Goal: Book appointment/travel/reservation

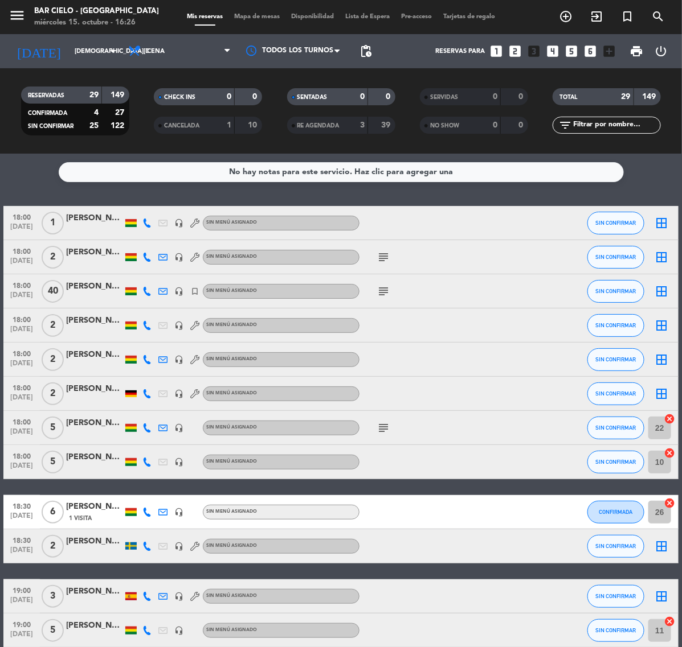
click at [515, 51] on icon "looks_two" at bounding box center [515, 51] width 15 height 15
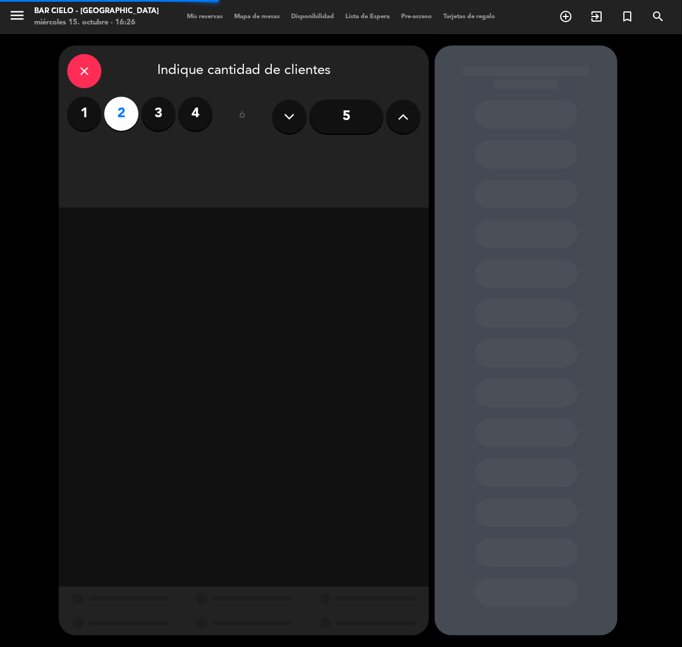
click at [146, 104] on label "3" at bounding box center [158, 114] width 34 height 34
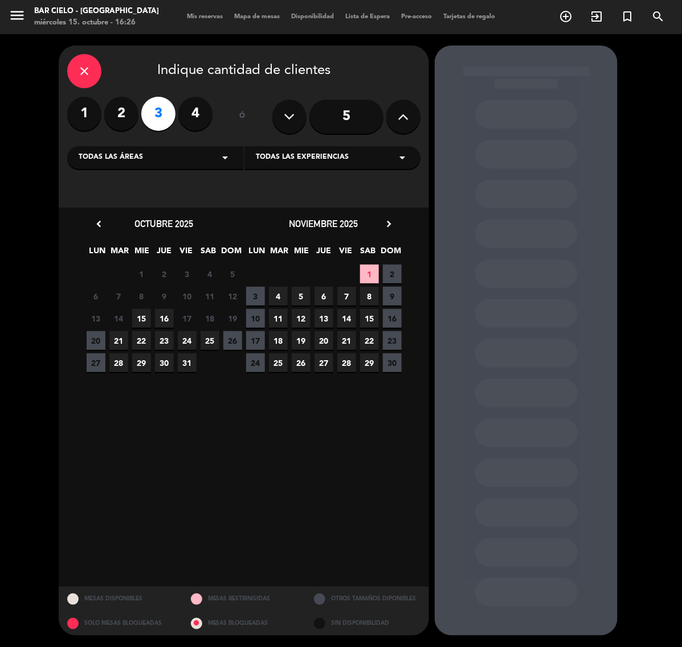
click at [135, 317] on span "15" at bounding box center [141, 318] width 19 height 19
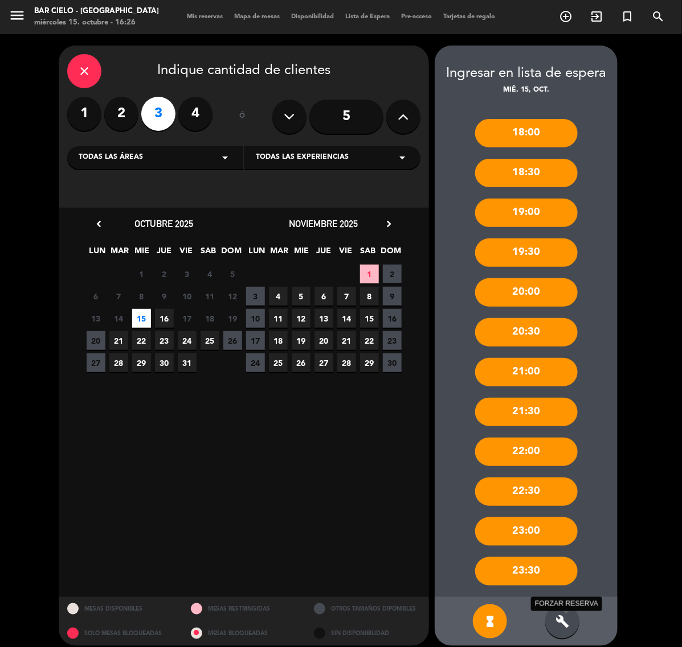
click at [561, 621] on icon "build" at bounding box center [562, 622] width 14 height 14
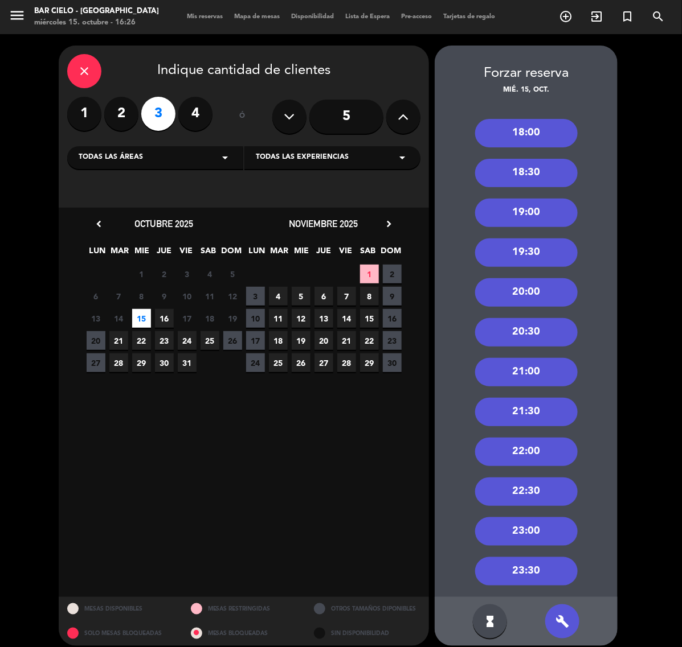
click at [543, 290] on div "20:00" at bounding box center [526, 292] width 103 height 28
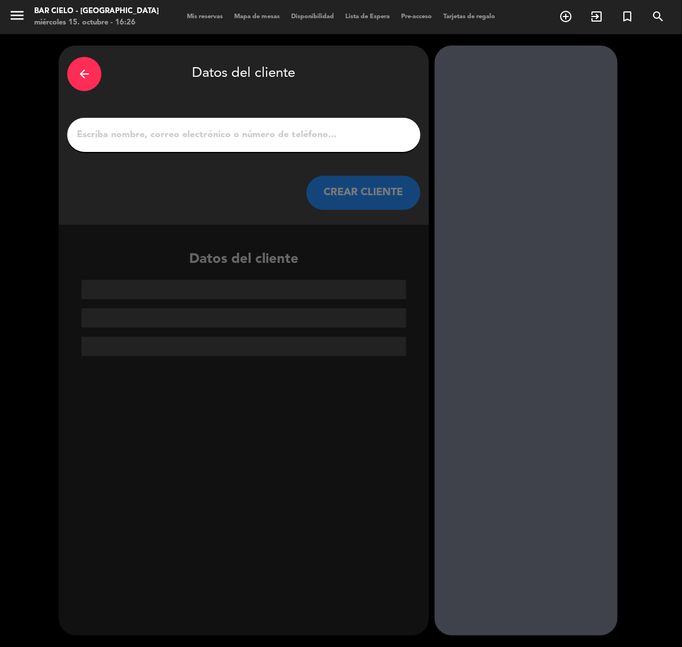
click at [169, 132] on input "1" at bounding box center [244, 135] width 336 height 16
paste input "[PERSON_NAME]"
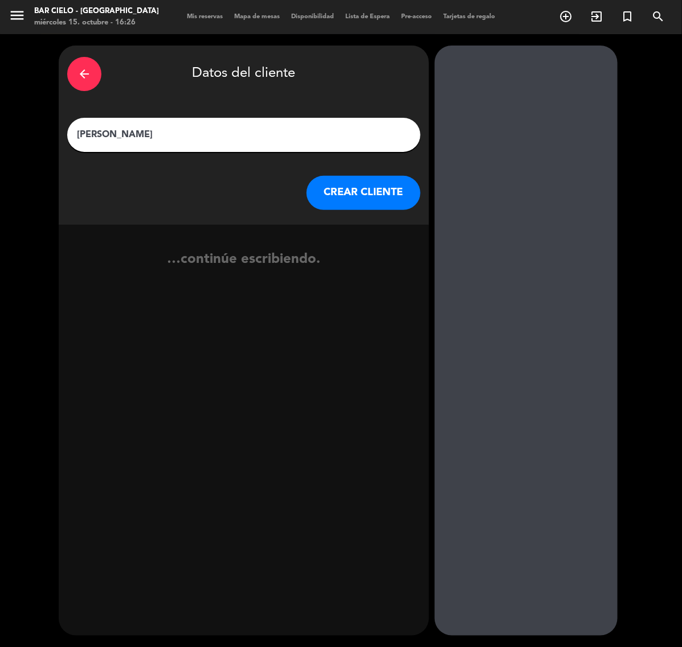
type input "[PERSON_NAME]"
click at [346, 187] on button "CREAR CLIENTE" at bounding box center [363, 193] width 114 height 34
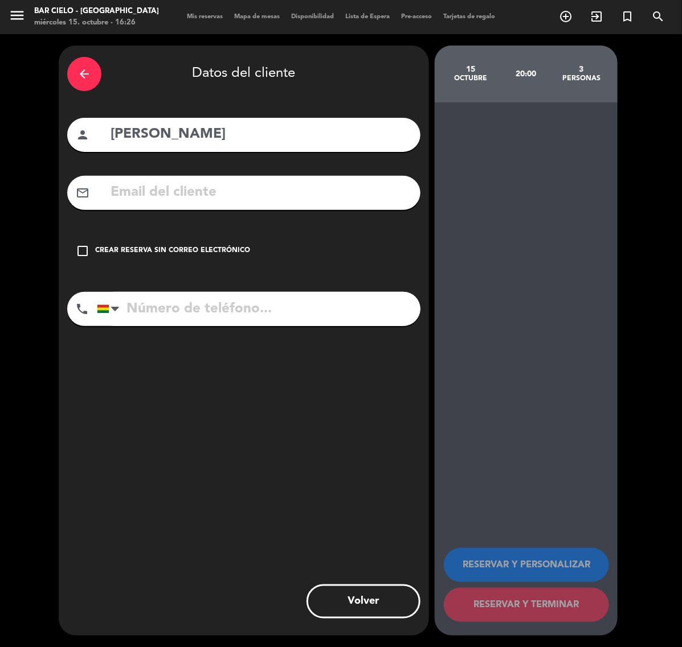
click at [346, 187] on input "text" at bounding box center [260, 192] width 302 height 23
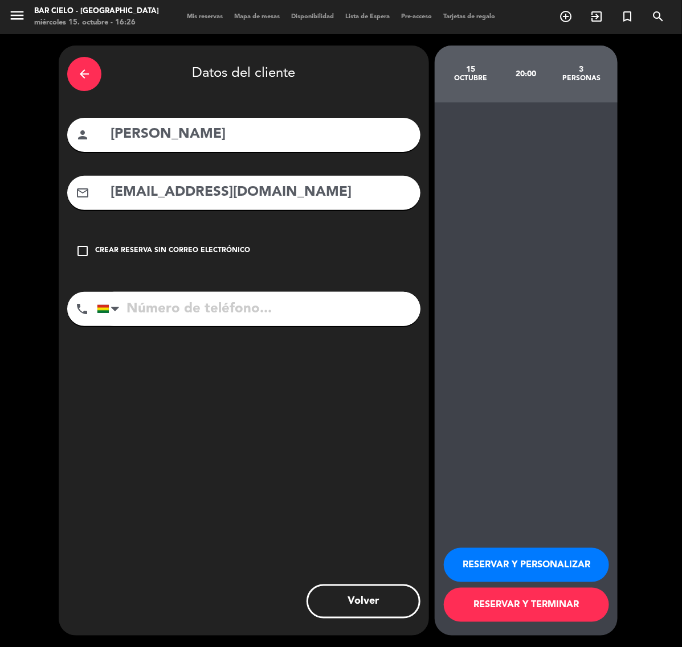
type input "[EMAIL_ADDRESS][DOMAIN_NAME]"
drag, startPoint x: 302, startPoint y: 305, endPoint x: 320, endPoint y: 315, distance: 20.1
click at [302, 305] on input "tel" at bounding box center [258, 309] width 323 height 34
paste input "63988932"
type input "63988932"
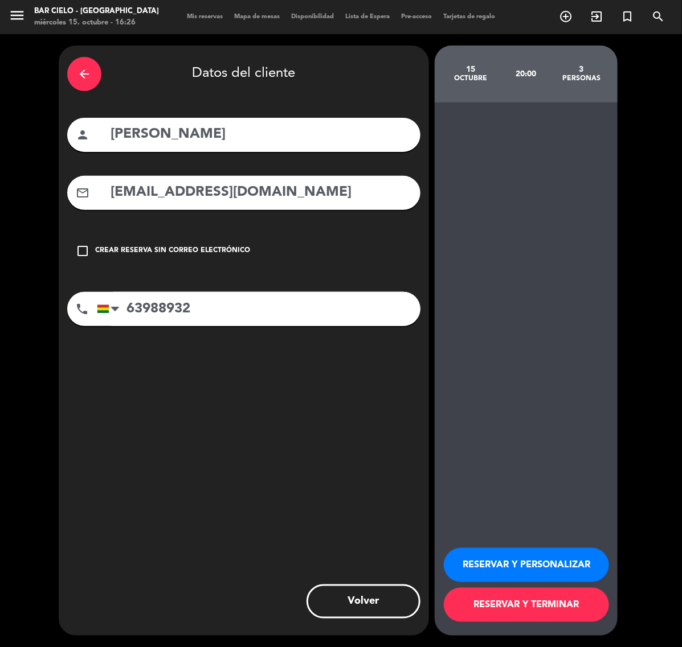
click at [524, 551] on button "RESERVAR Y PERSONALIZAR" at bounding box center [526, 565] width 165 height 34
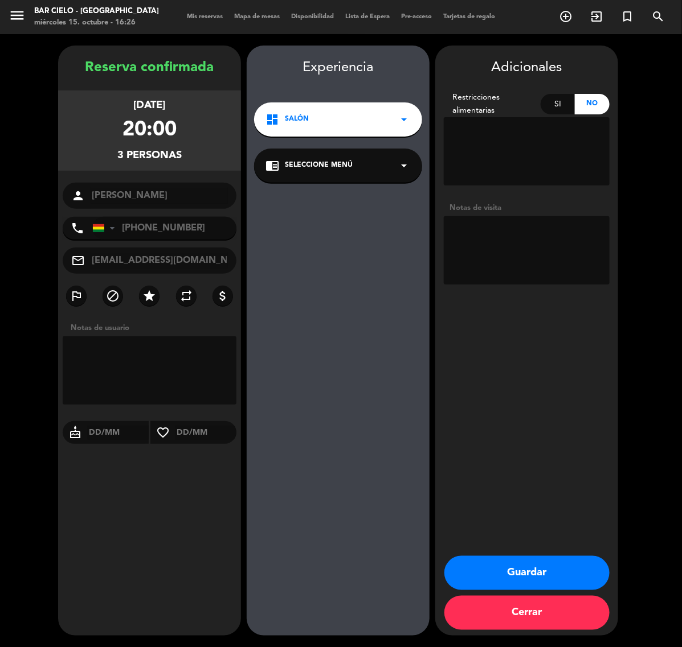
drag, startPoint x: 485, startPoint y: 568, endPoint x: 474, endPoint y: 564, distance: 10.8
click at [485, 568] on button "Guardar" at bounding box center [526, 573] width 165 height 34
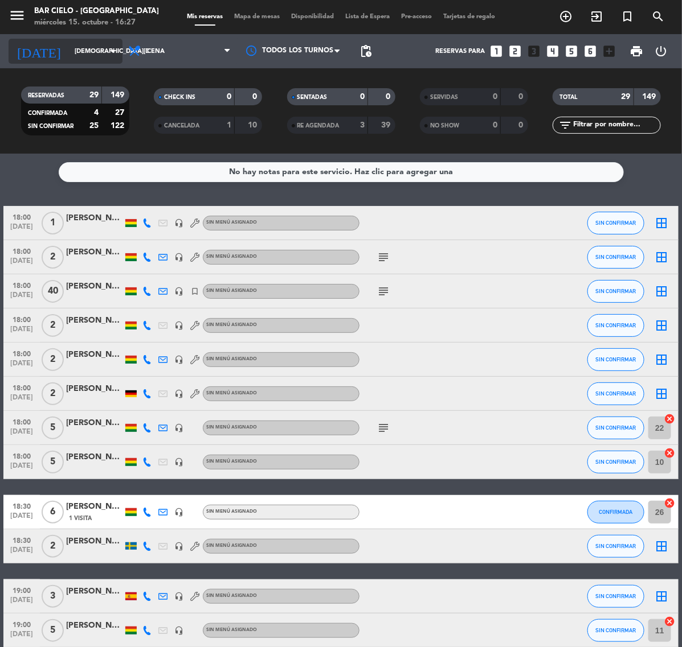
click at [69, 52] on input "[DEMOGRAPHIC_DATA][DATE]" at bounding box center [111, 51] width 85 height 19
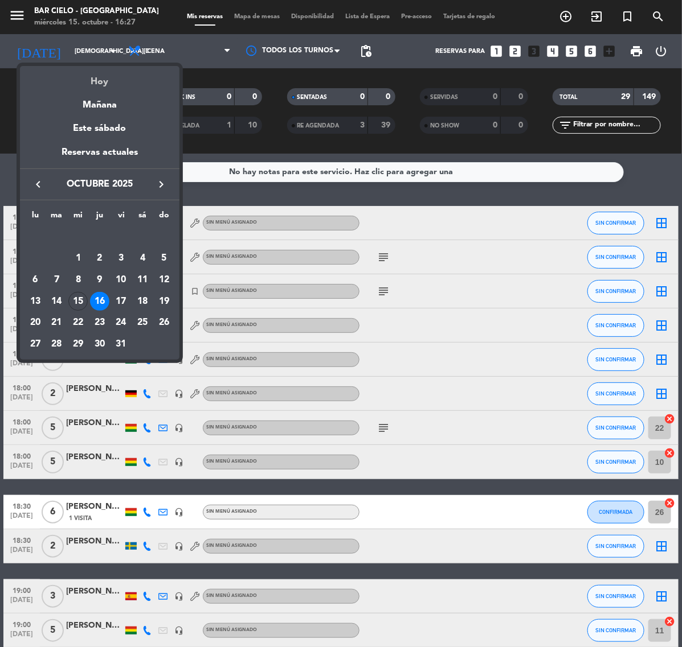
click at [98, 80] on div "Hoy" at bounding box center [99, 77] width 159 height 23
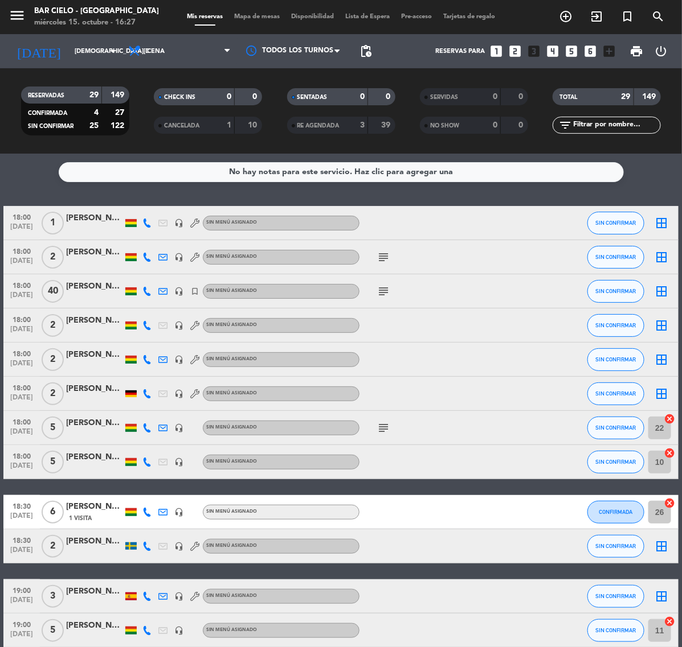
type input "[DATE]"
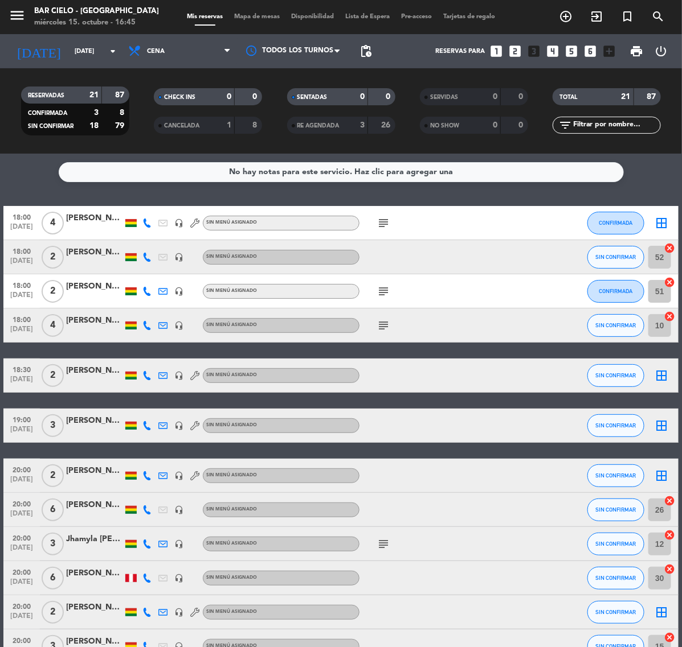
click at [514, 49] on icon "looks_two" at bounding box center [515, 51] width 15 height 15
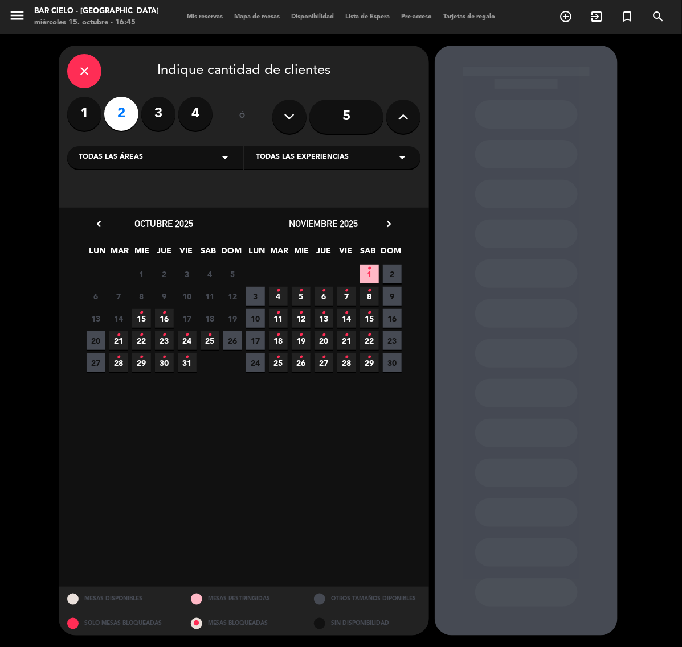
click at [144, 316] on span "15 •" at bounding box center [141, 318] width 19 height 19
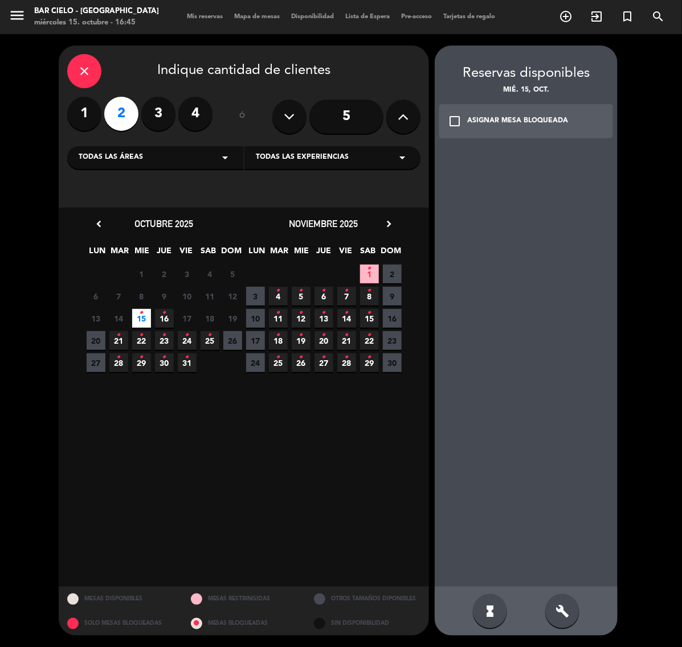
click at [538, 601] on div "hourglass_full build" at bounding box center [526, 611] width 183 height 49
click at [548, 605] on div "build" at bounding box center [562, 612] width 34 height 34
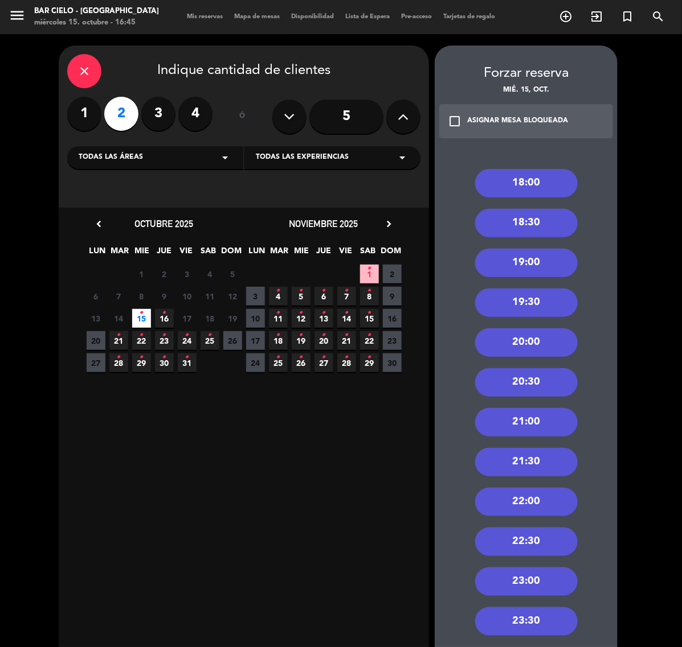
click at [539, 502] on div "22:00" at bounding box center [526, 502] width 103 height 28
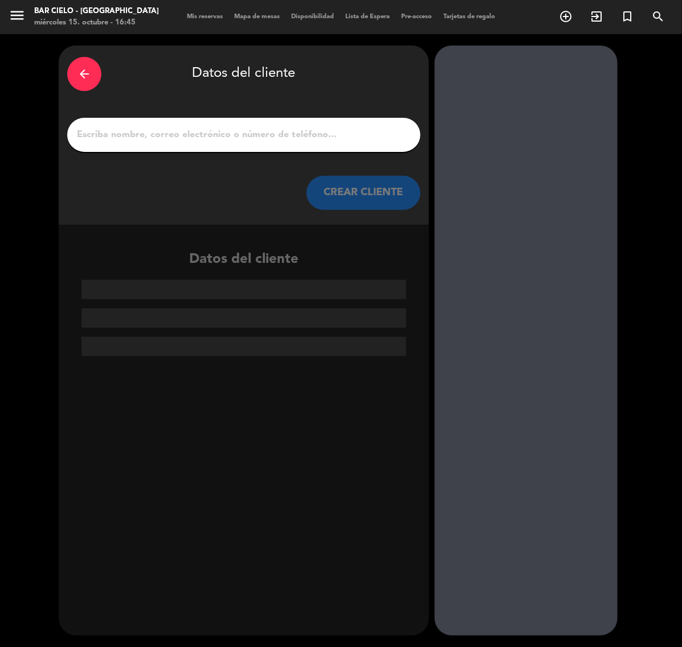
click at [229, 140] on input "1" at bounding box center [244, 135] width 336 height 16
paste input "[PERSON_NAME]"
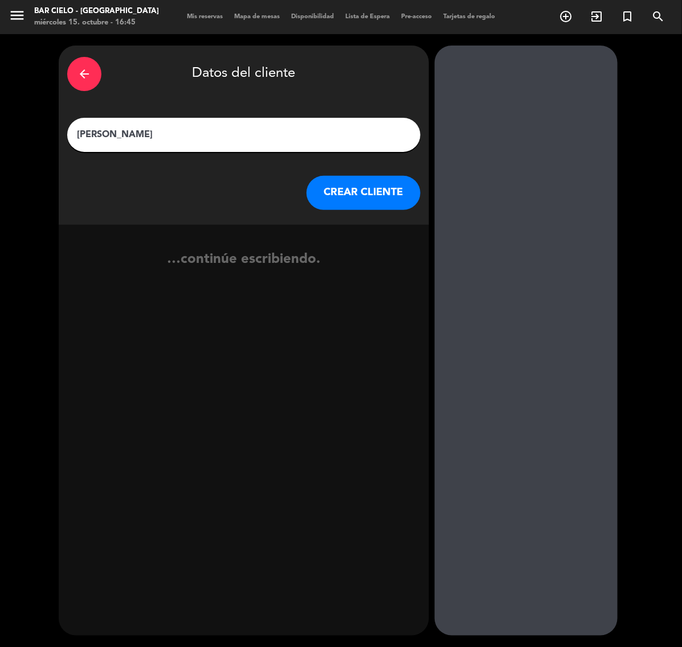
type input "[PERSON_NAME]"
click at [327, 184] on button "CREAR CLIENTE" at bounding box center [363, 193] width 114 height 34
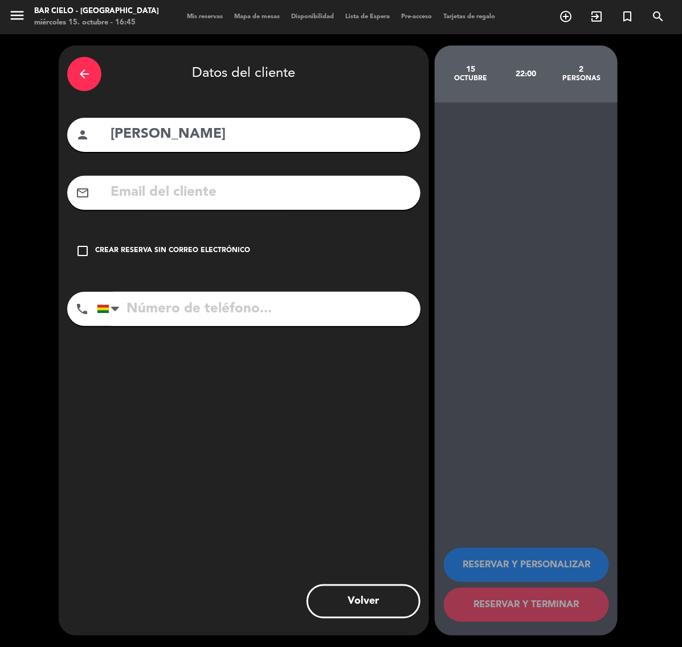
click at [327, 184] on input "text" at bounding box center [260, 192] width 302 height 23
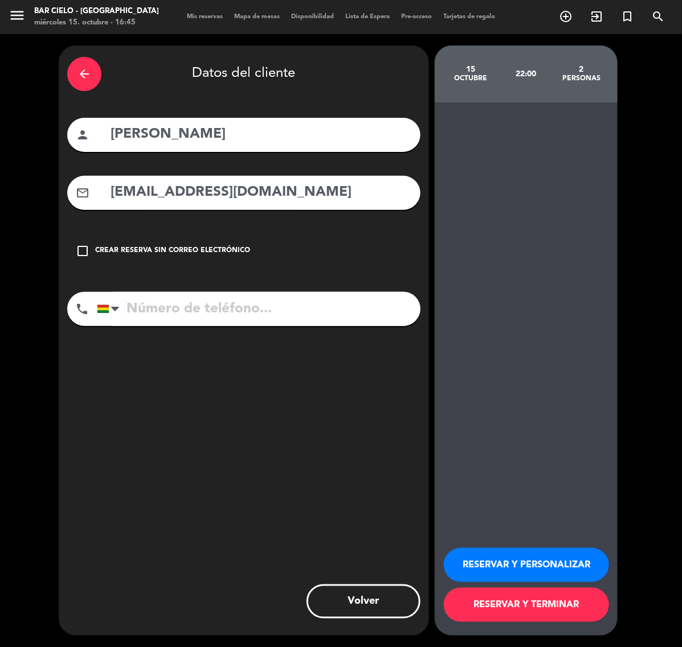
type input "[EMAIL_ADDRESS][DOMAIN_NAME]"
click at [189, 296] on input "tel" at bounding box center [258, 309] width 323 height 34
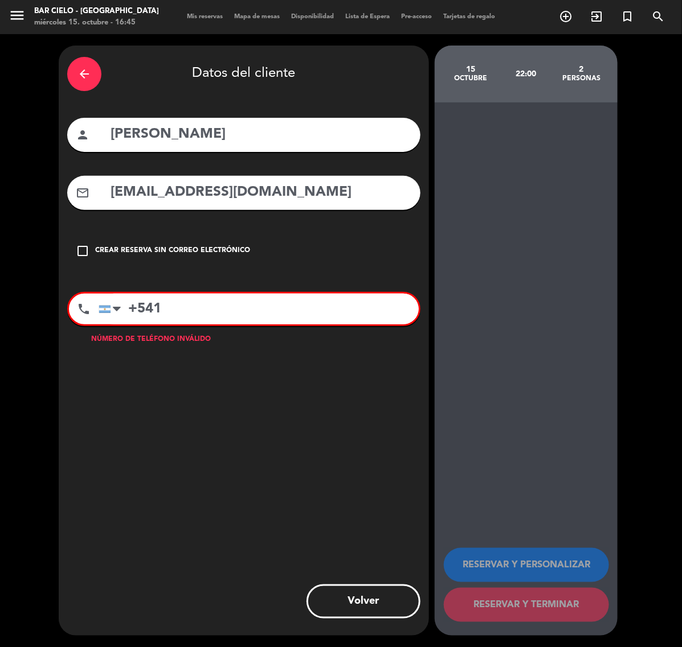
paste input "3885833921"
click at [163, 309] on input "[PHONE_NUMBER]" at bounding box center [259, 309] width 320 height 31
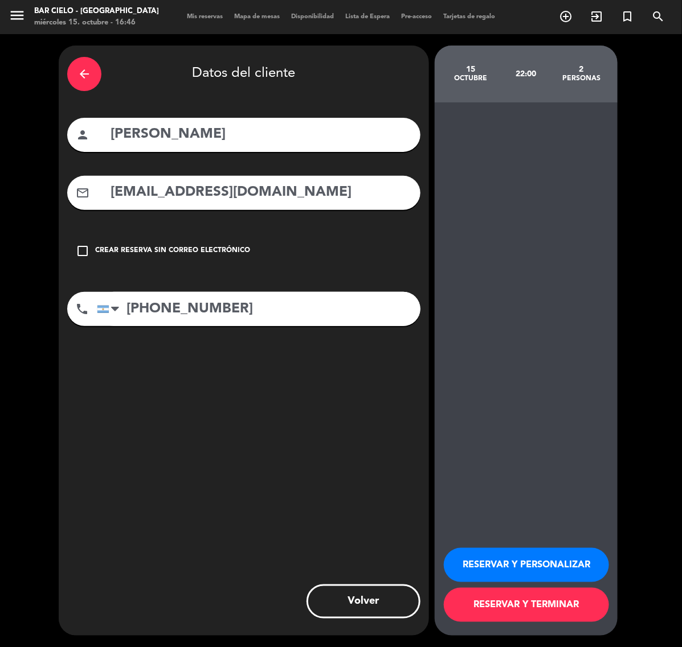
type input "[PHONE_NUMBER]"
click at [573, 616] on button "RESERVAR Y TERMINAR" at bounding box center [526, 605] width 165 height 34
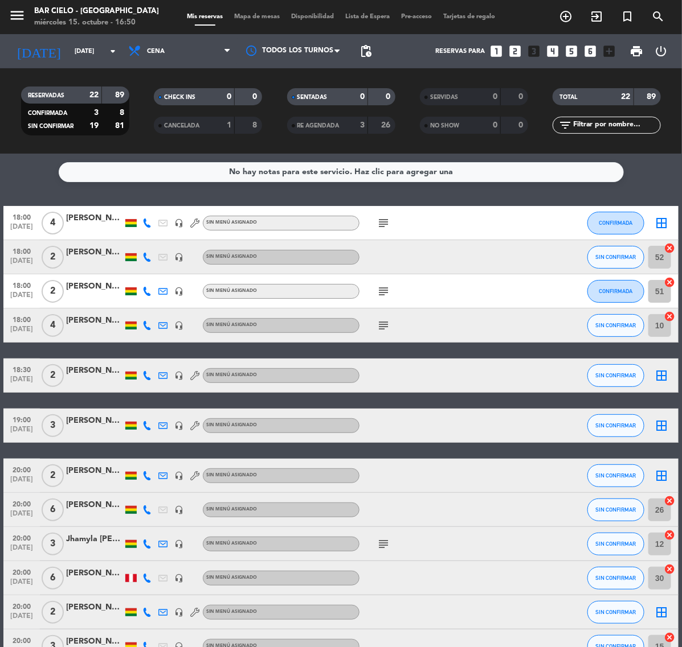
click at [519, 54] on icon "looks_two" at bounding box center [515, 51] width 15 height 15
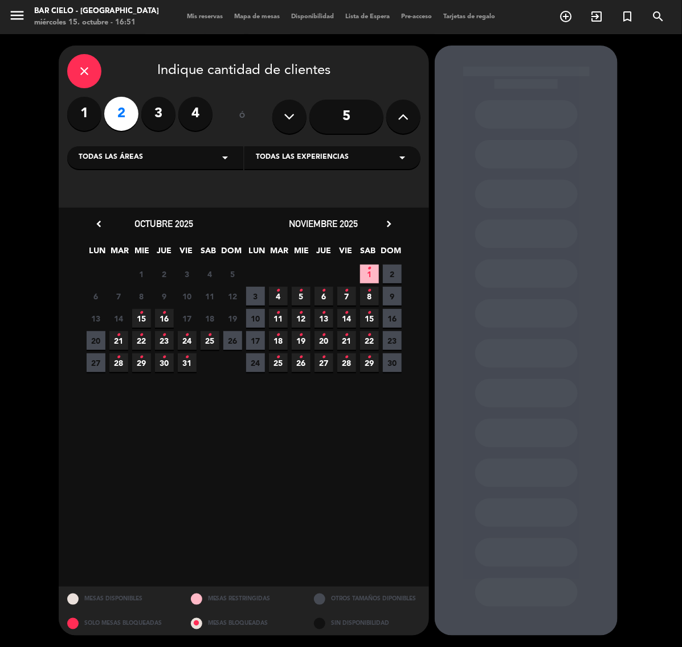
click at [143, 317] on icon "•" at bounding box center [142, 313] width 4 height 18
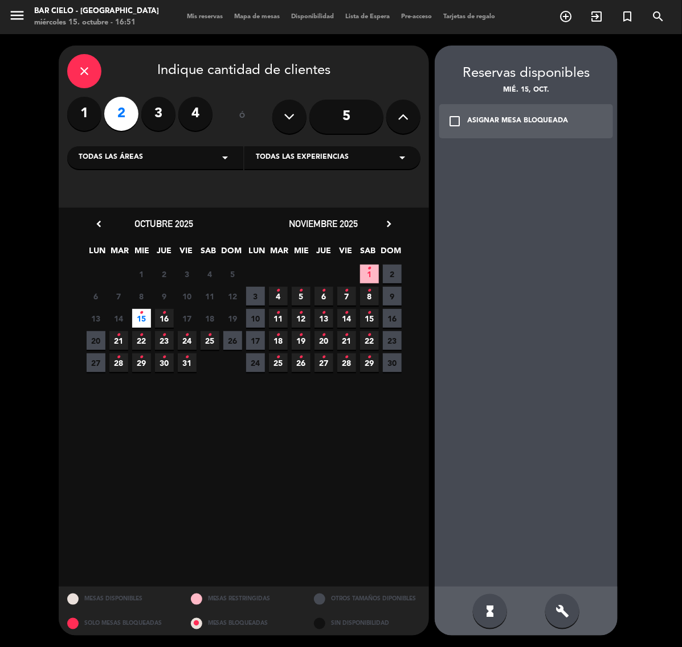
click at [568, 608] on icon "build" at bounding box center [562, 612] width 14 height 14
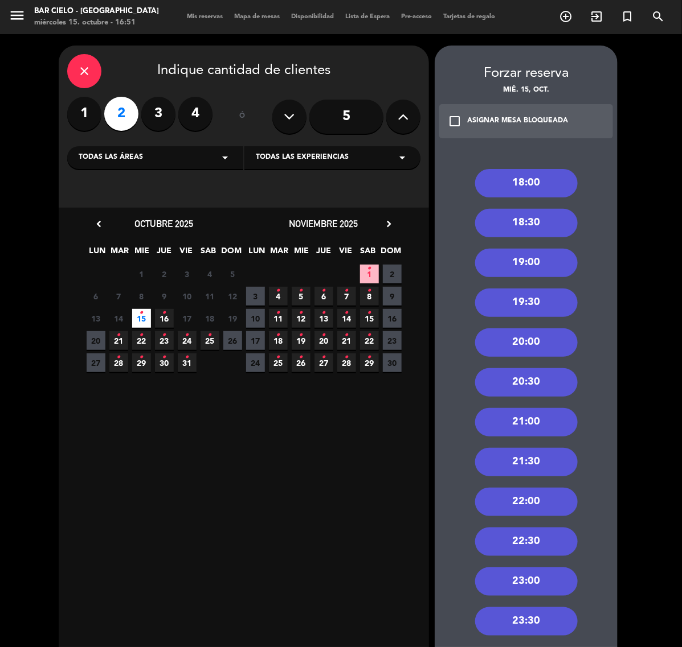
click at [545, 501] on div "22:00" at bounding box center [526, 502] width 103 height 28
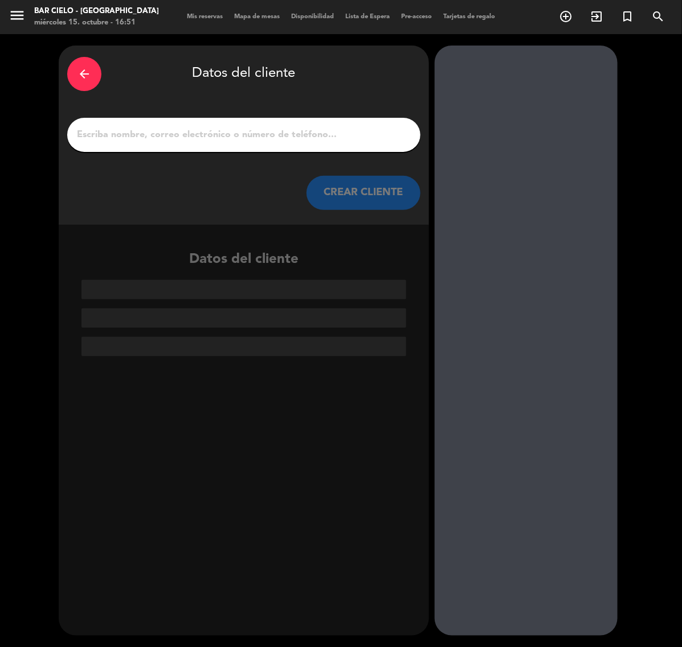
click at [241, 137] on input "1" at bounding box center [244, 135] width 336 height 16
paste input "[PERSON_NAME][GEOGRAPHIC_DATA]"
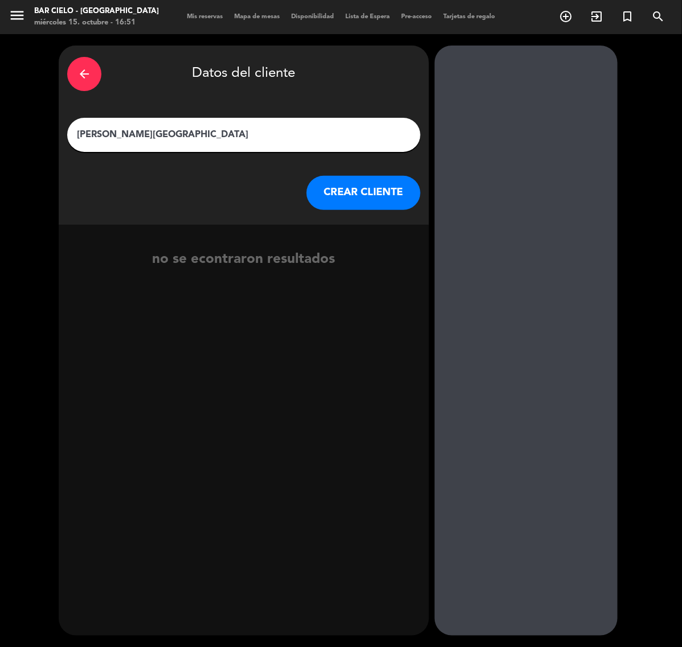
type input "[PERSON_NAME][GEOGRAPHIC_DATA]"
click at [325, 186] on button "CREAR CLIENTE" at bounding box center [363, 193] width 114 height 34
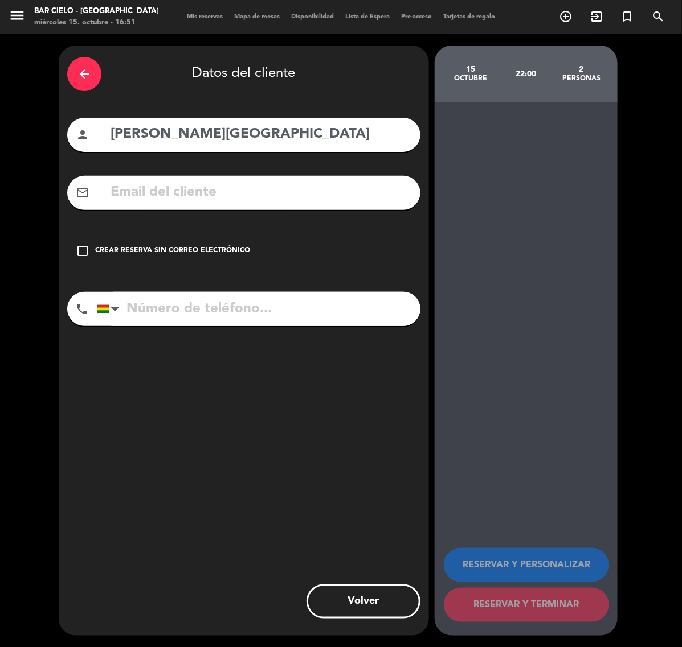
click at [325, 186] on input "text" at bounding box center [260, 192] width 302 height 23
paste input "[EMAIL_ADDRESS][DOMAIN_NAME]"
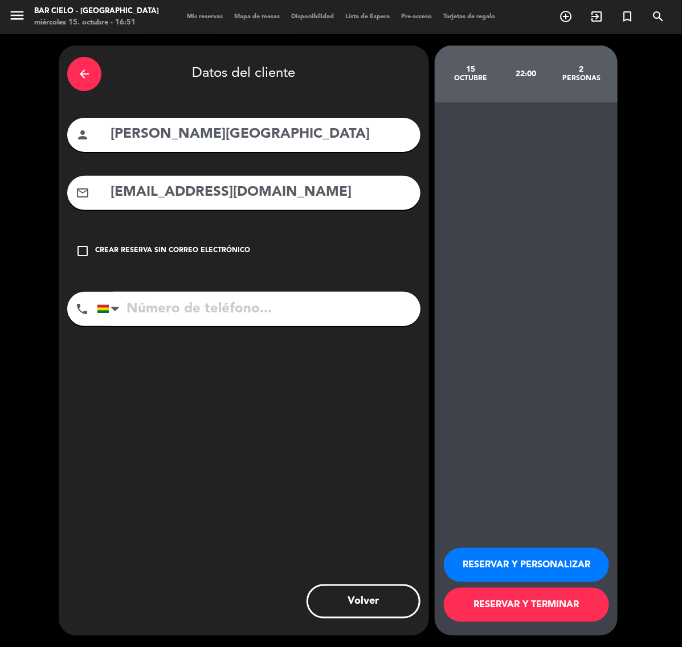
type input "[EMAIL_ADDRESS][DOMAIN_NAME]"
click at [192, 312] on input "tel" at bounding box center [258, 309] width 323 height 34
paste input "77334644"
type input "77334644"
click at [584, 562] on button "RESERVAR Y PERSONALIZAR" at bounding box center [526, 565] width 165 height 34
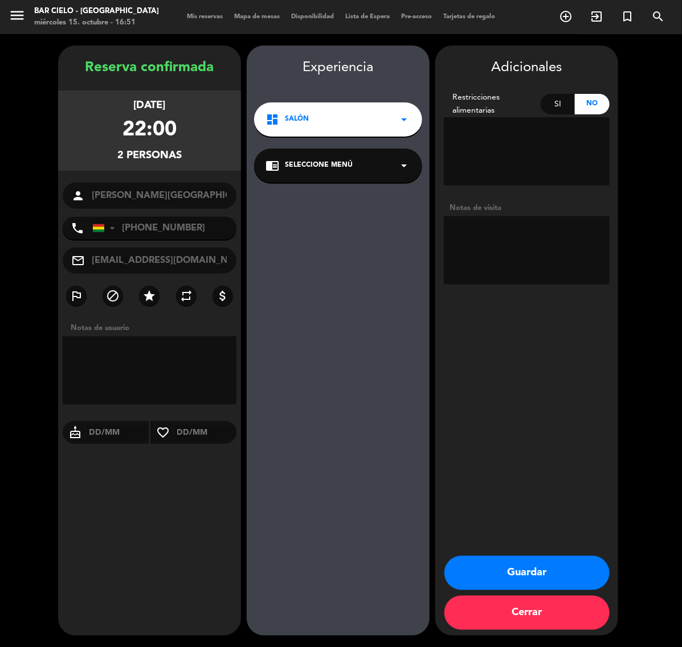
click at [480, 571] on button "Guardar" at bounding box center [526, 573] width 165 height 34
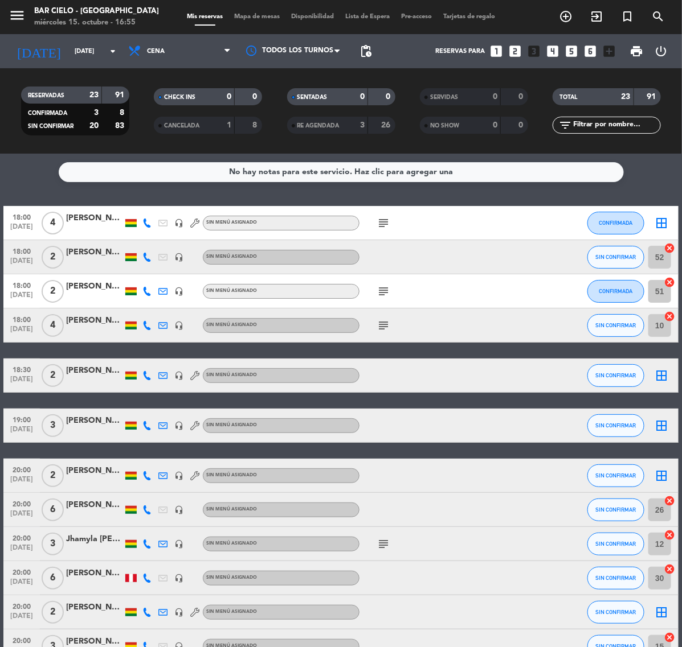
click at [511, 48] on icon "looks_two" at bounding box center [515, 51] width 15 height 15
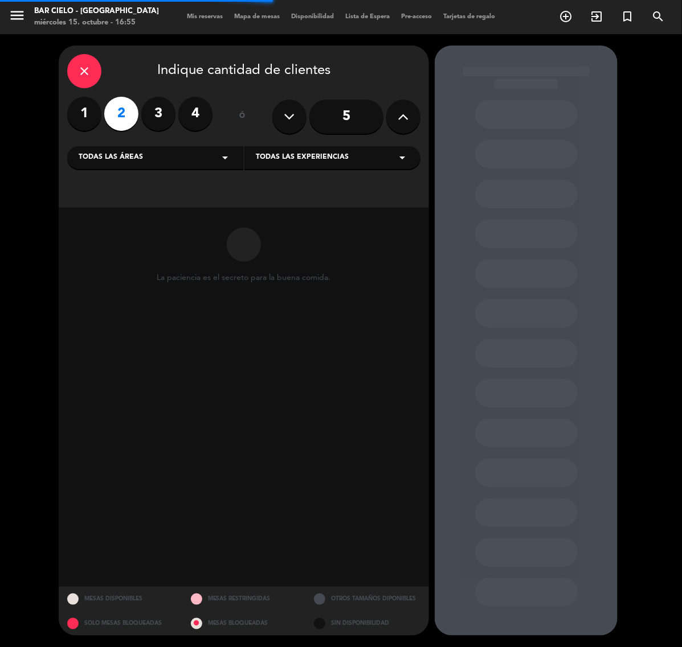
click at [399, 112] on icon at bounding box center [403, 116] width 11 height 17
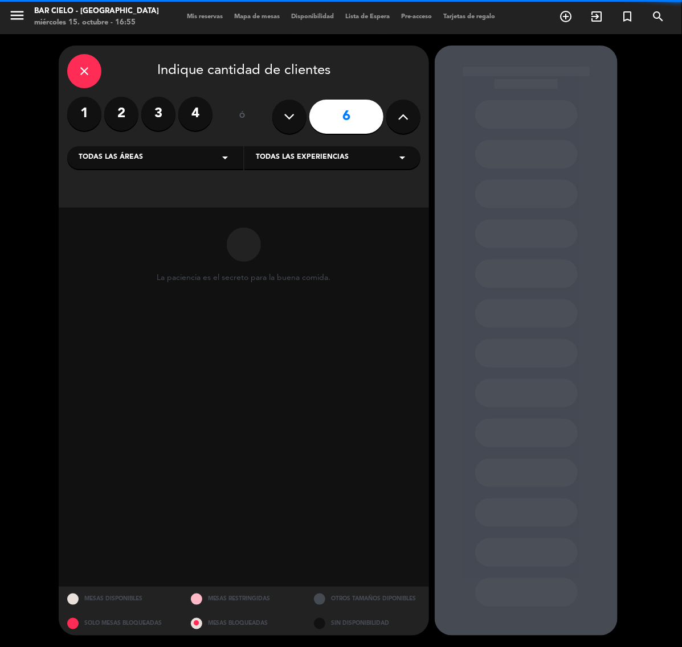
click at [399, 112] on icon at bounding box center [403, 116] width 11 height 17
type input "8"
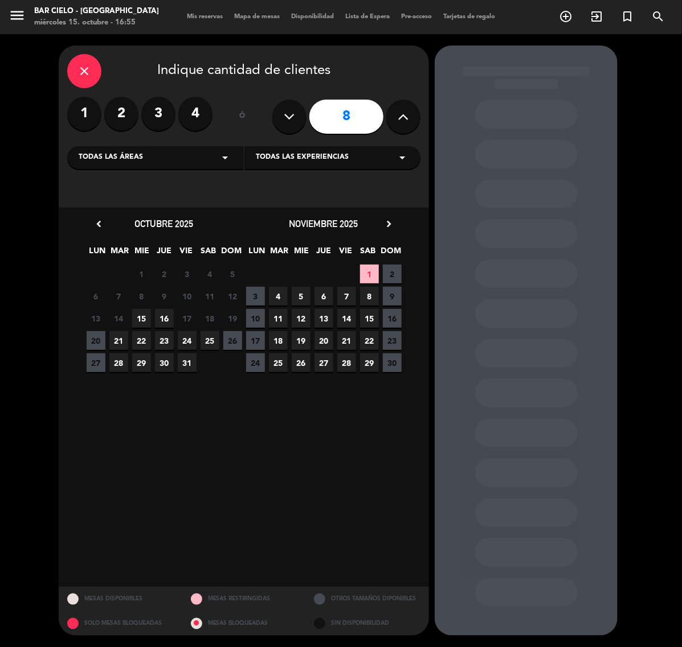
click at [144, 319] on span "15" at bounding box center [141, 318] width 19 height 19
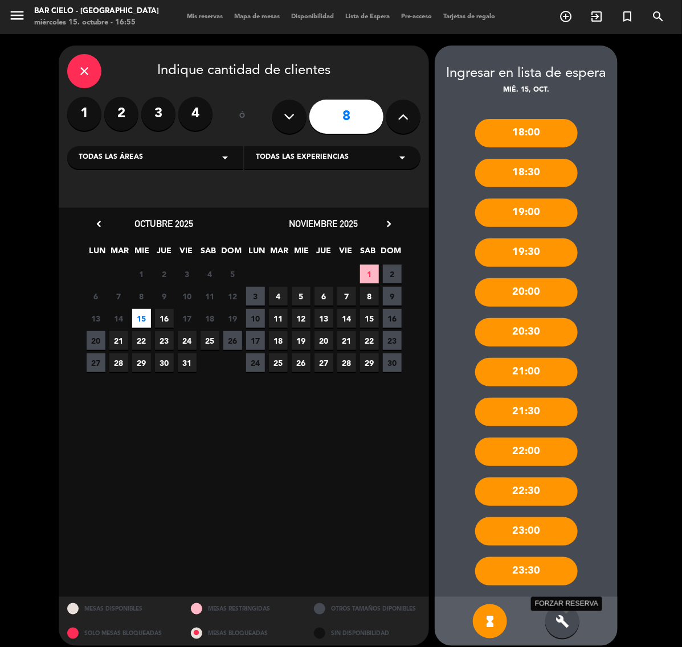
click at [559, 621] on icon "build" at bounding box center [562, 622] width 14 height 14
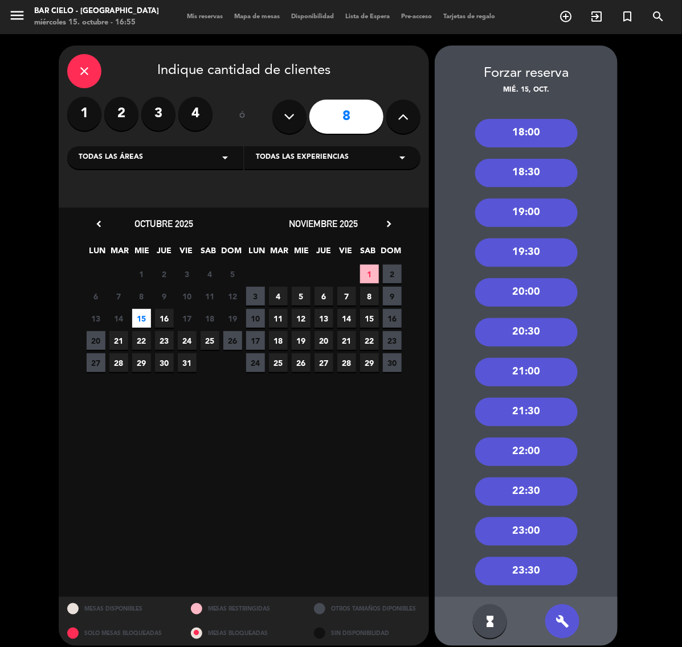
click at [539, 449] on div "22:00" at bounding box center [526, 452] width 103 height 28
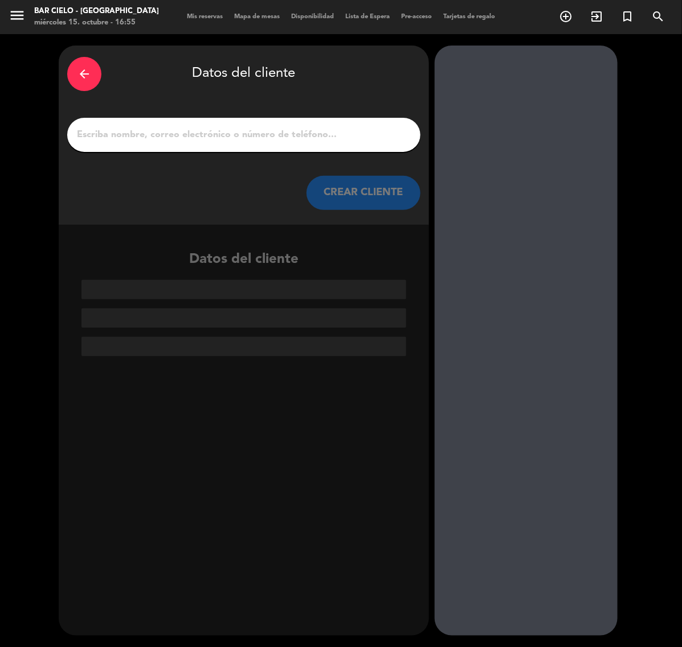
paste input "[PERSON_NAME]"
click at [235, 134] on input "1" at bounding box center [244, 135] width 336 height 16
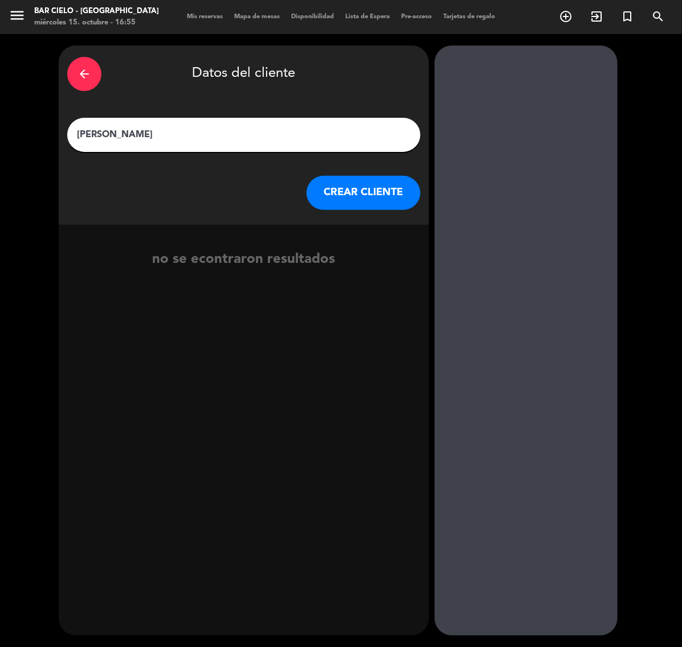
type input "[PERSON_NAME]"
click at [372, 194] on button "CREAR CLIENTE" at bounding box center [363, 193] width 114 height 34
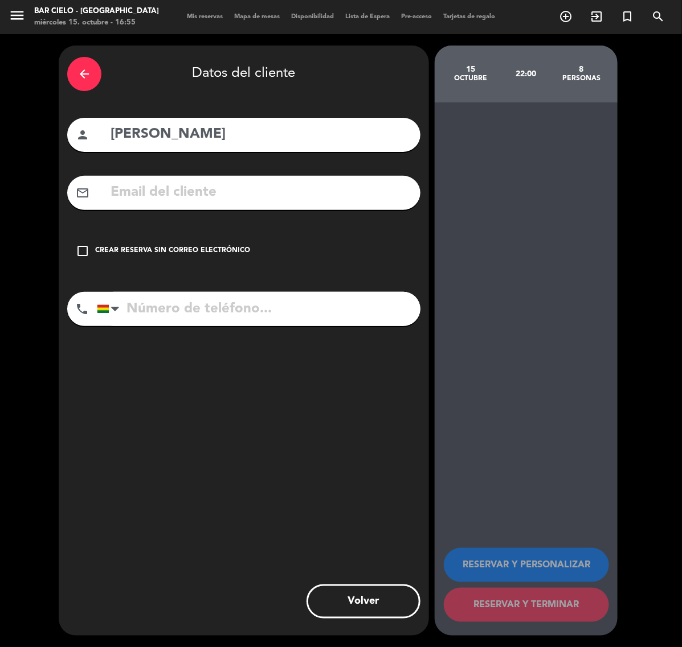
click at [247, 308] on input "tel" at bounding box center [258, 309] width 323 height 34
paste input "[PHONE_NUMBER]"
type input "[PHONE_NUMBER]"
click at [206, 251] on div "Crear reserva sin correo electrónico" at bounding box center [172, 250] width 155 height 11
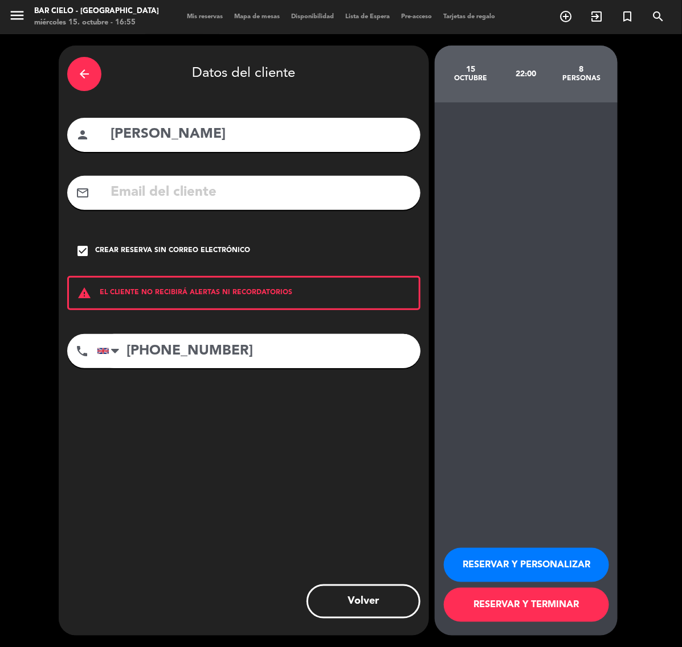
click at [538, 573] on button "RESERVAR Y PERSONALIZAR" at bounding box center [526, 565] width 165 height 34
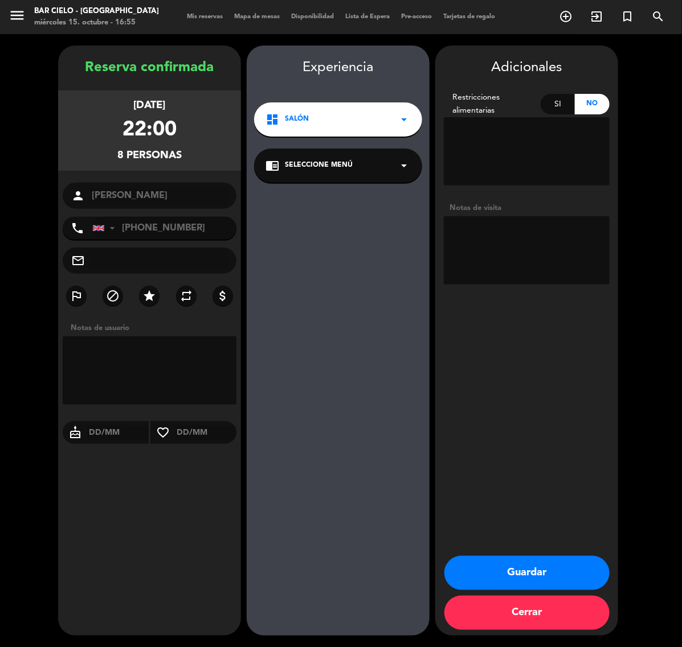
click at [559, 584] on button "Guardar" at bounding box center [526, 573] width 165 height 34
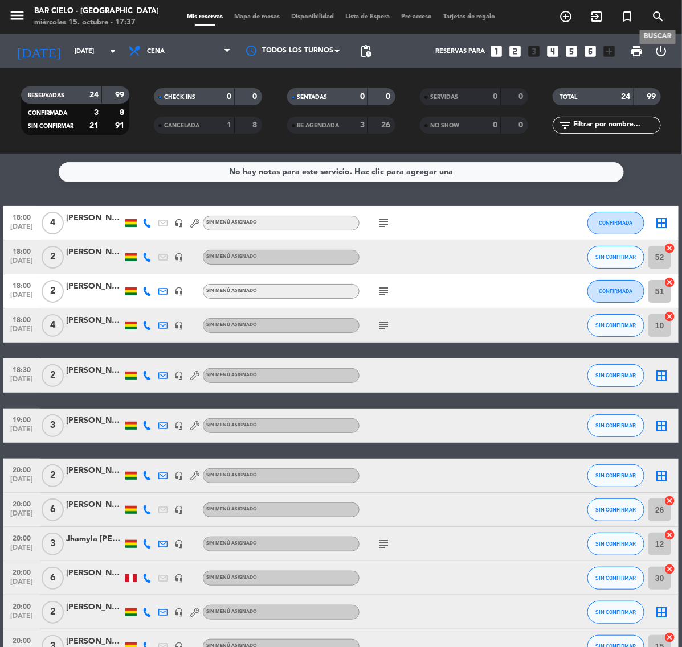
click at [659, 20] on icon "search" at bounding box center [658, 17] width 14 height 14
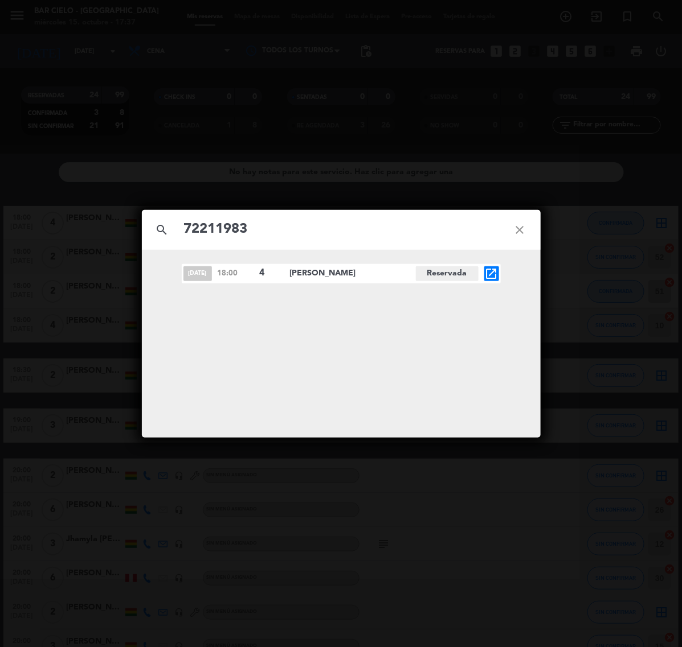
type input "72211983"
click at [493, 279] on icon "open_in_new" at bounding box center [492, 274] width 14 height 14
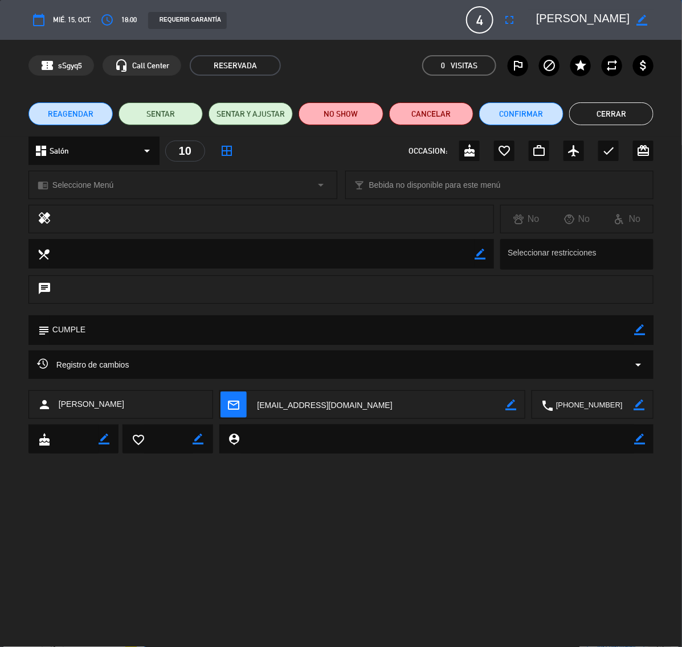
click at [563, 18] on textarea at bounding box center [583, 20] width 94 height 21
click at [651, 114] on button "Cerrar" at bounding box center [611, 114] width 84 height 23
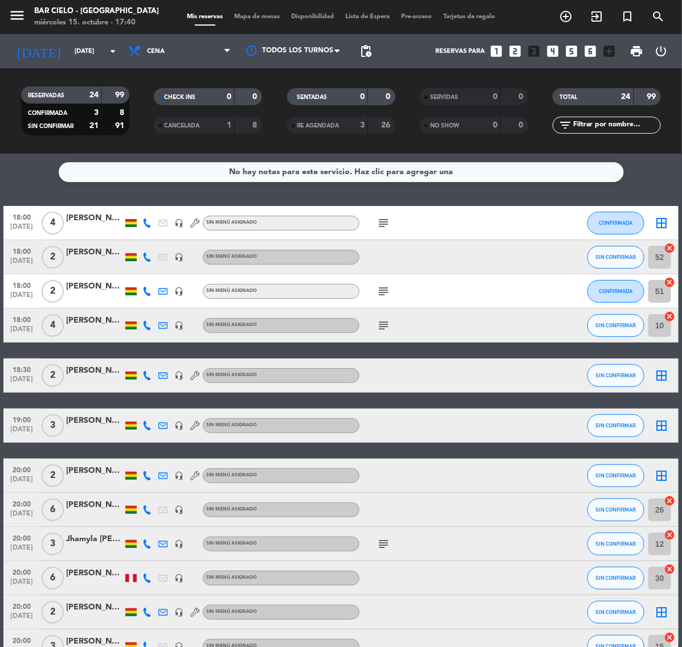
click at [519, 55] on icon "looks_two" at bounding box center [515, 51] width 15 height 15
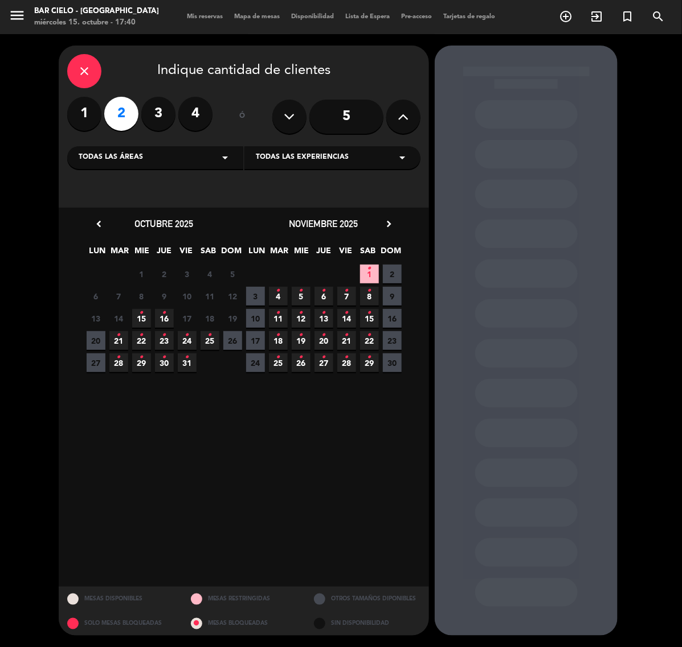
click at [142, 318] on icon "•" at bounding box center [142, 313] width 4 height 18
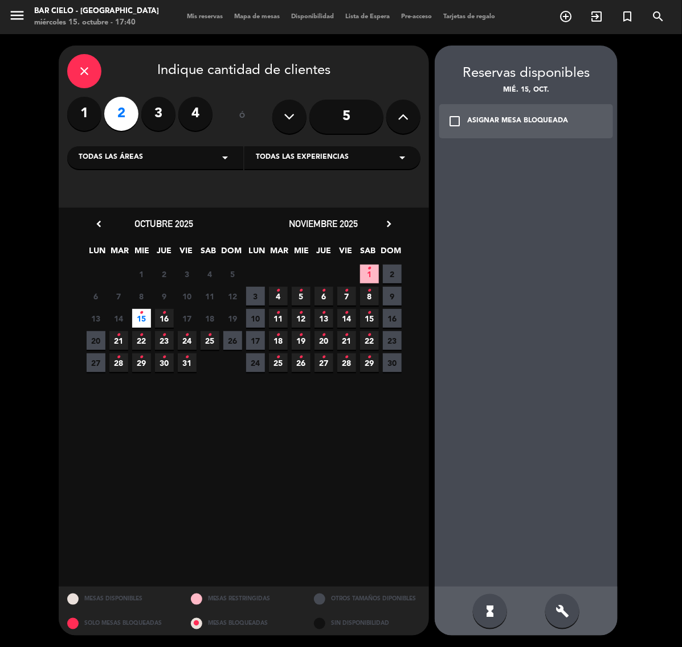
click at [91, 73] on icon "close" at bounding box center [84, 71] width 14 height 14
